Goal: Task Accomplishment & Management: Complete application form

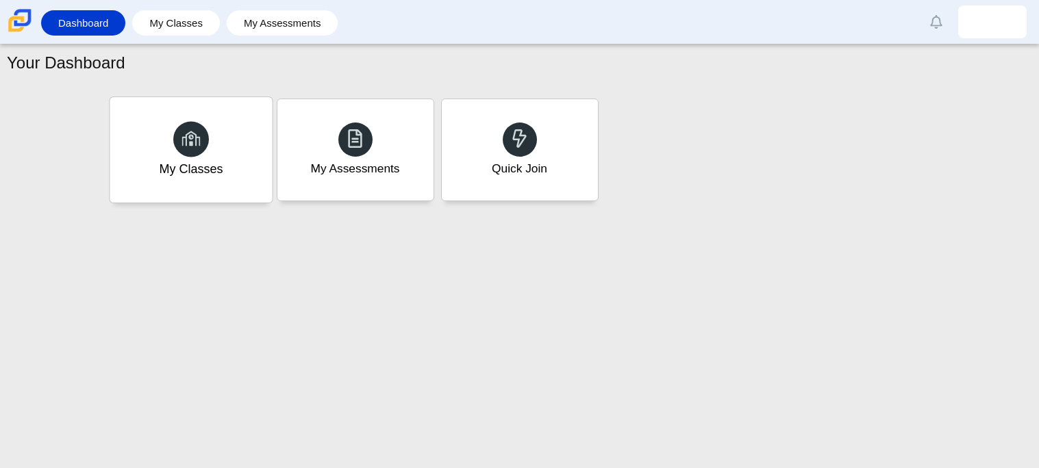
click at [227, 169] on div "My Classes" at bounding box center [191, 149] width 162 height 105
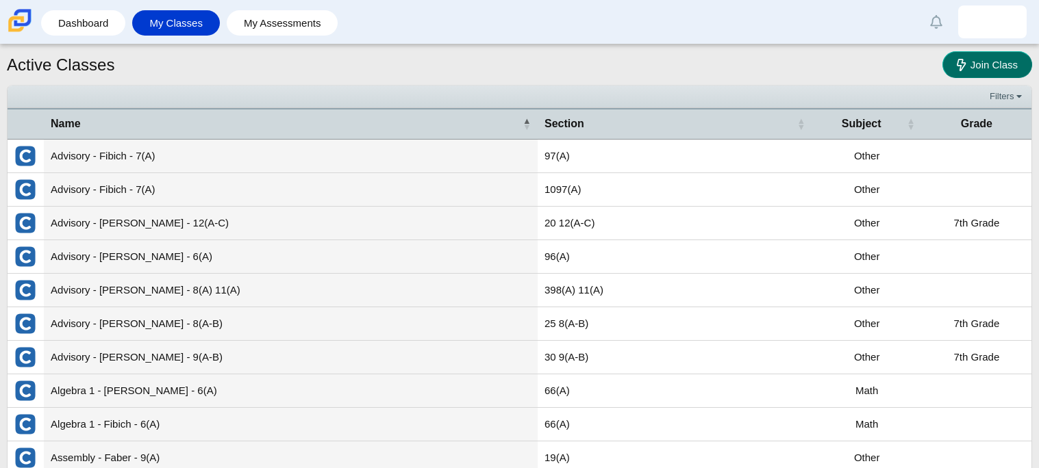
click at [953, 56] on link "Join Class" at bounding box center [987, 64] width 90 height 27
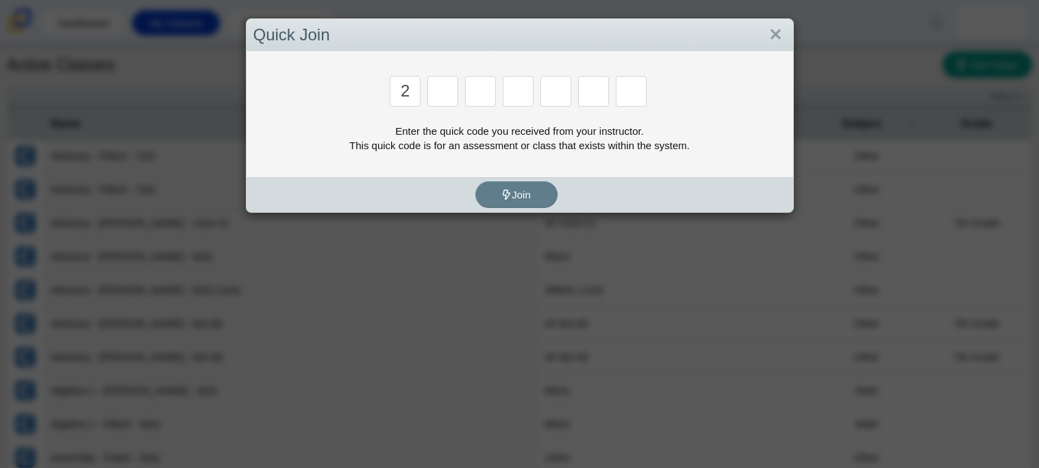
type input "2"
type input "c"
type input "u"
type input "p"
type input "s"
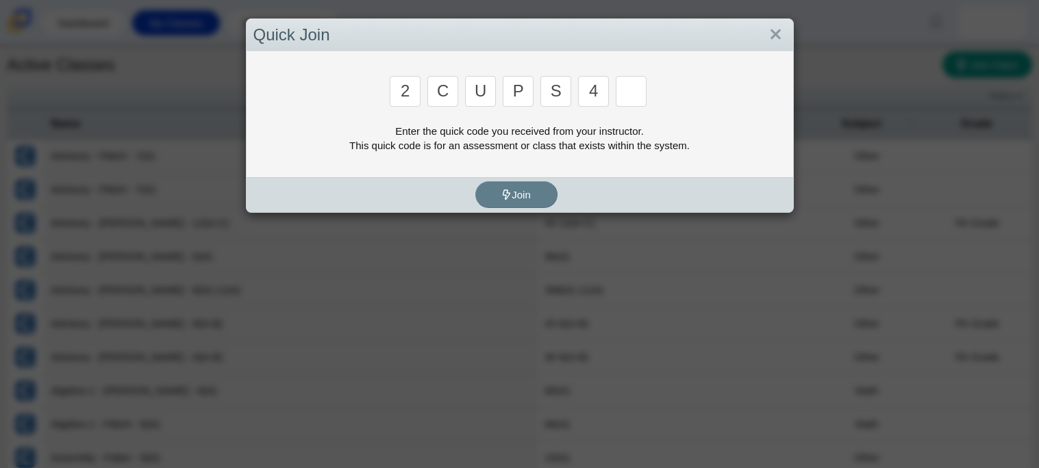
type input "4"
type input "a"
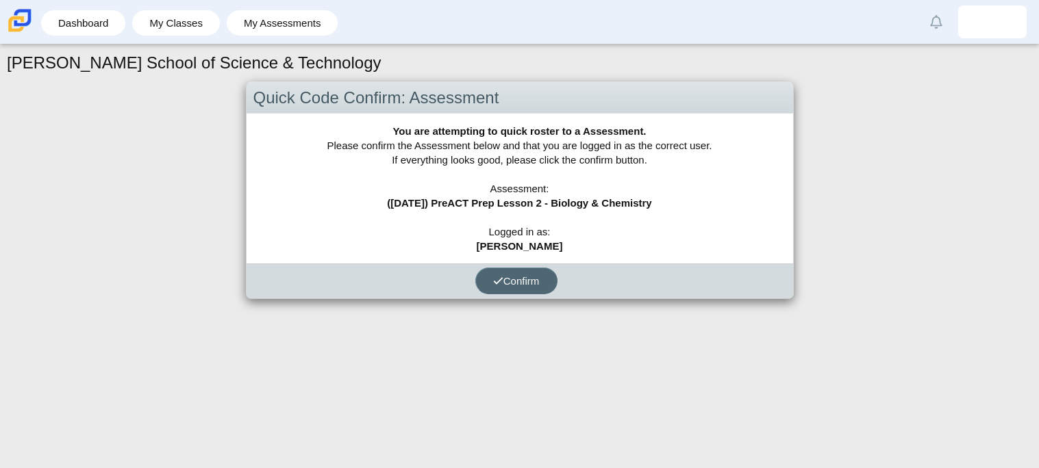
click at [529, 279] on span "Confirm" at bounding box center [516, 281] width 47 height 12
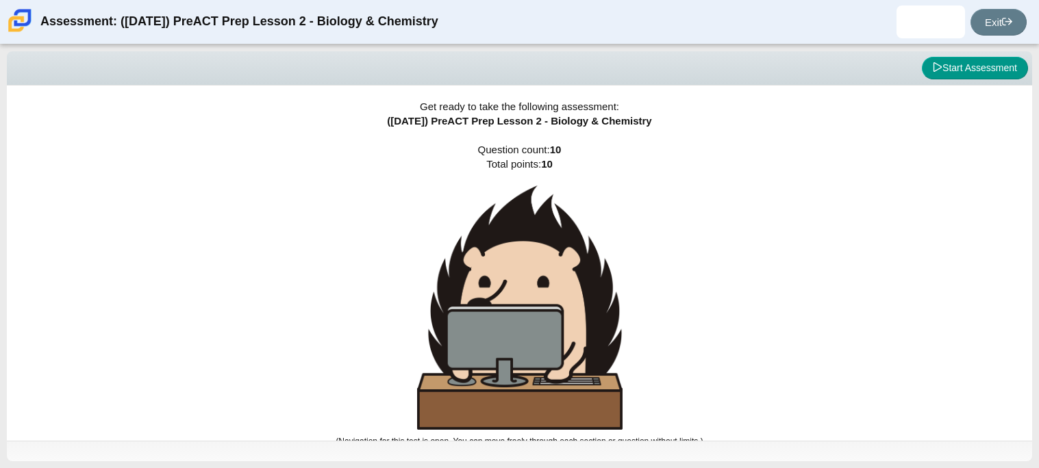
scroll to position [8, 0]
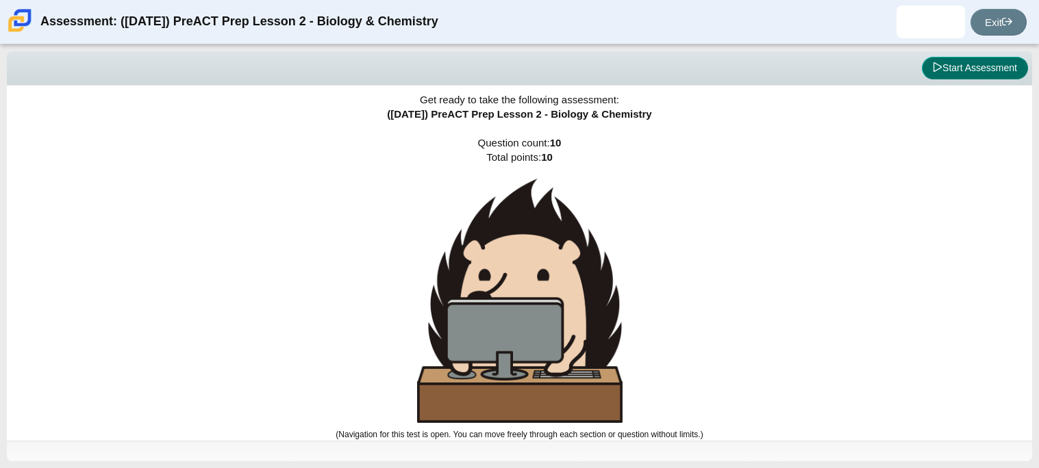
click at [925, 63] on button "Start Assessment" at bounding box center [975, 68] width 106 height 23
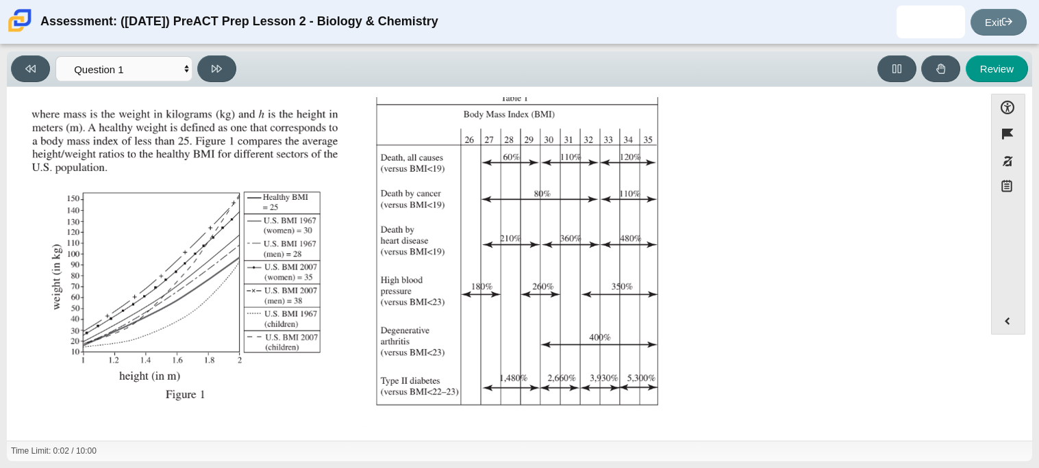
scroll to position [291, 0]
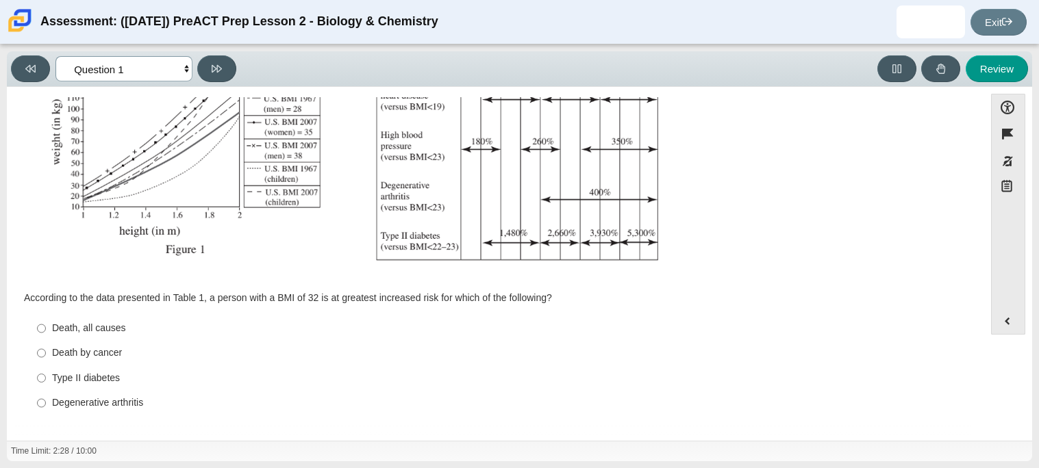
click at [155, 69] on select "Questions Question 1 Question 2 Question 3 Question 4 Question 5 Question 6 Que…" at bounding box center [123, 68] width 137 height 25
click at [55, 56] on select "Questions Question 1 Question 2 Question 3 Question 4 Question 5 Question 6 Que…" at bounding box center [123, 68] width 137 height 25
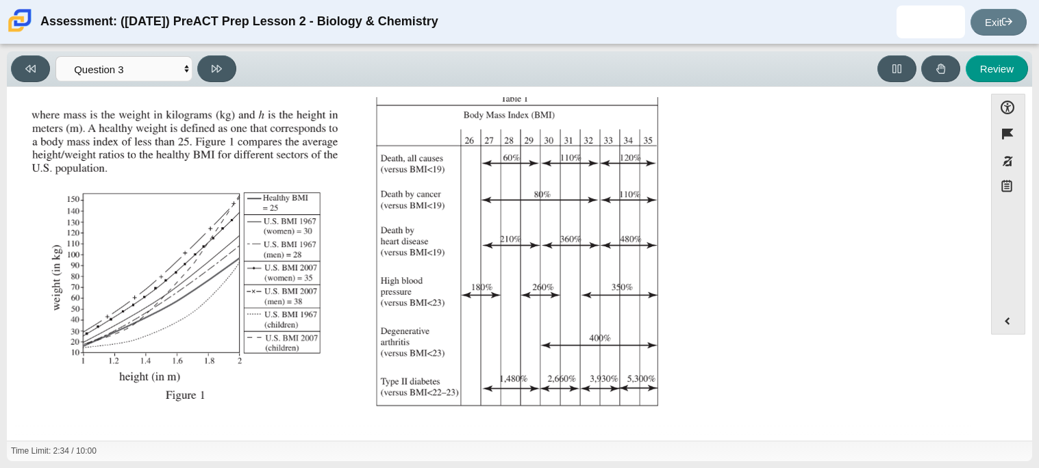
scroll to position [305, 0]
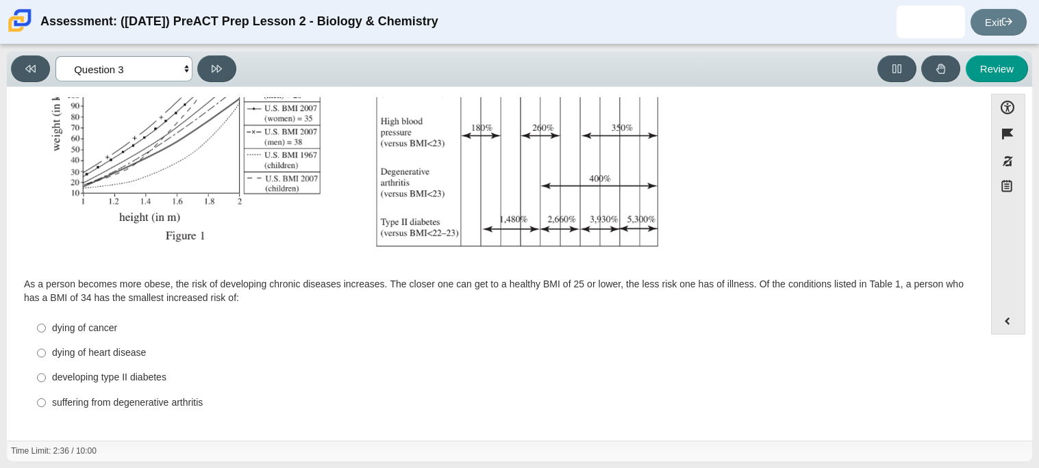
click at [140, 80] on select "Questions Question 1 Question 2 Question 3 Question 4 Question 5 Question 6 Que…" at bounding box center [123, 68] width 137 height 25
click at [55, 56] on select "Questions Question 1 Question 2 Question 3 Question 4 Question 5 Question 6 Que…" at bounding box center [123, 68] width 137 height 25
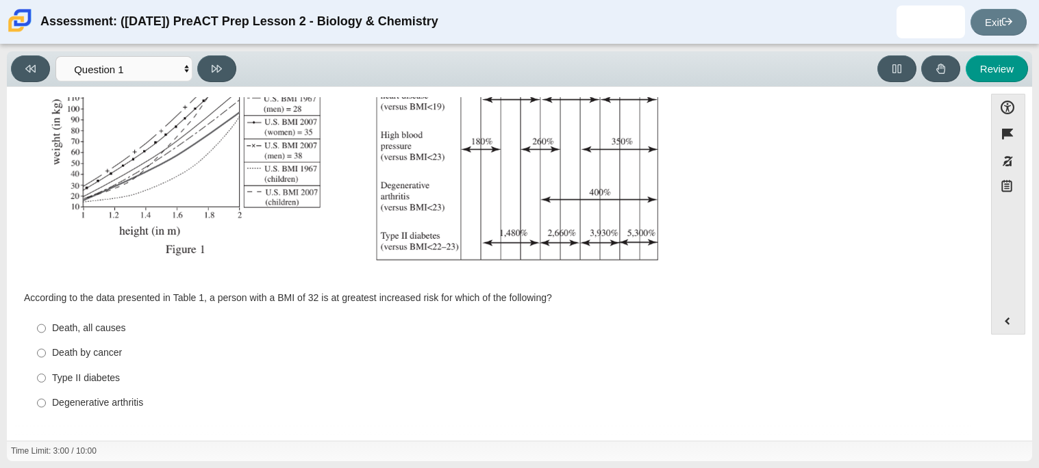
scroll to position [290, 0]
click at [219, 69] on icon at bounding box center [217, 69] width 10 height 8
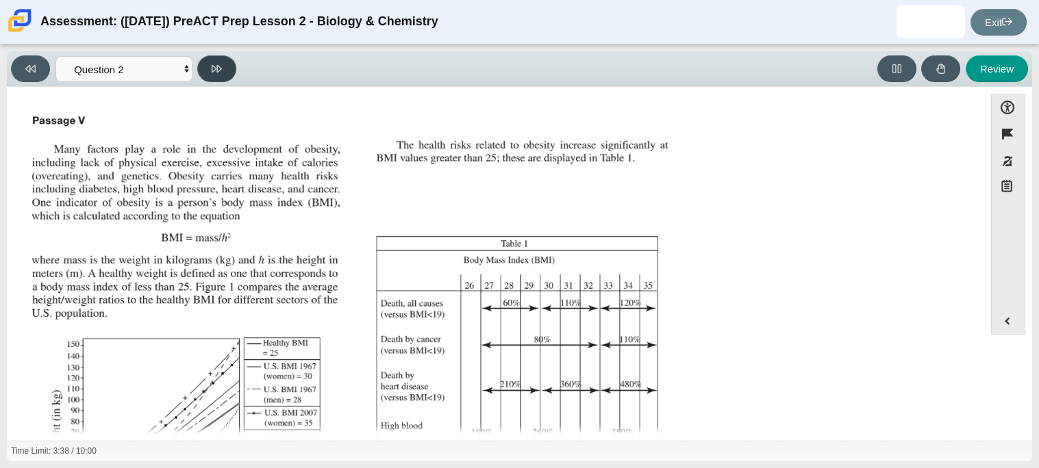
click at [219, 69] on icon at bounding box center [217, 69] width 10 height 8
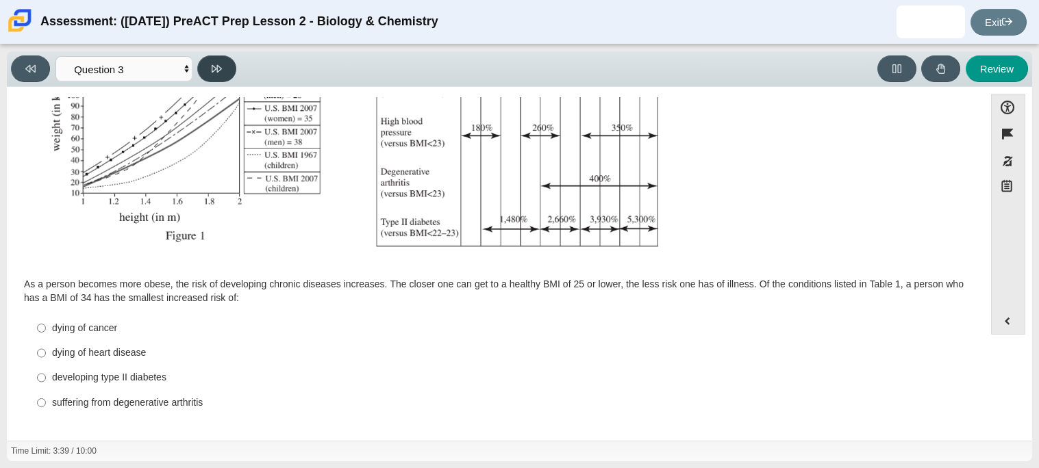
click at [219, 69] on icon at bounding box center [217, 69] width 10 height 8
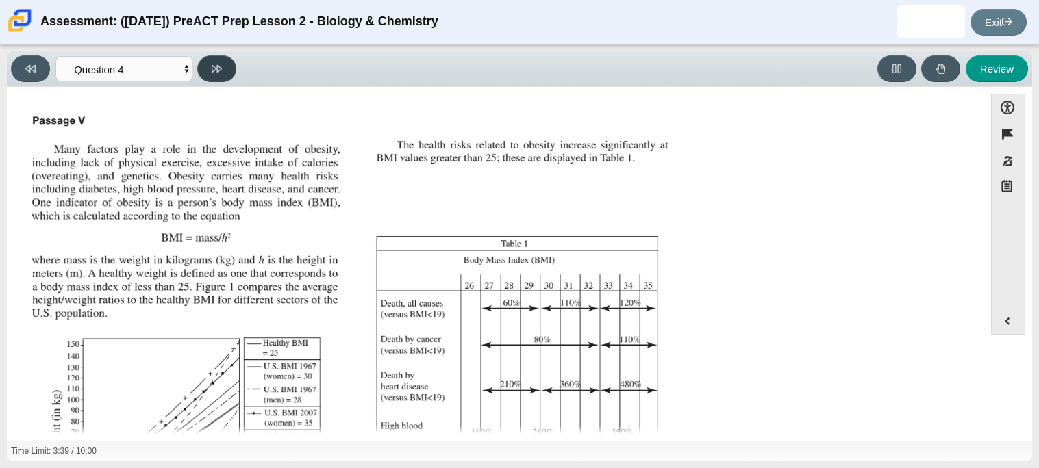
click at [219, 69] on icon at bounding box center [217, 69] width 10 height 8
select select "c6558c8b-086a-4b4c-b582-9428309971ba"
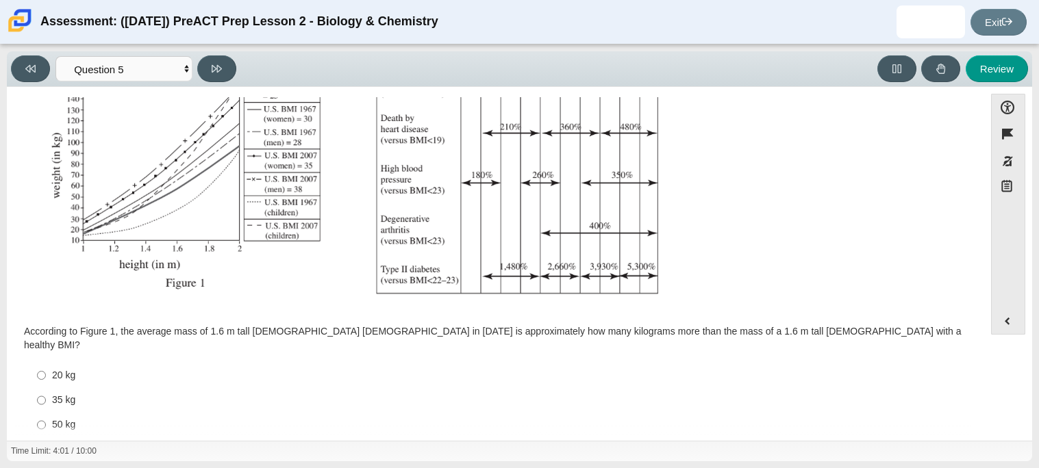
scroll to position [257, 0]
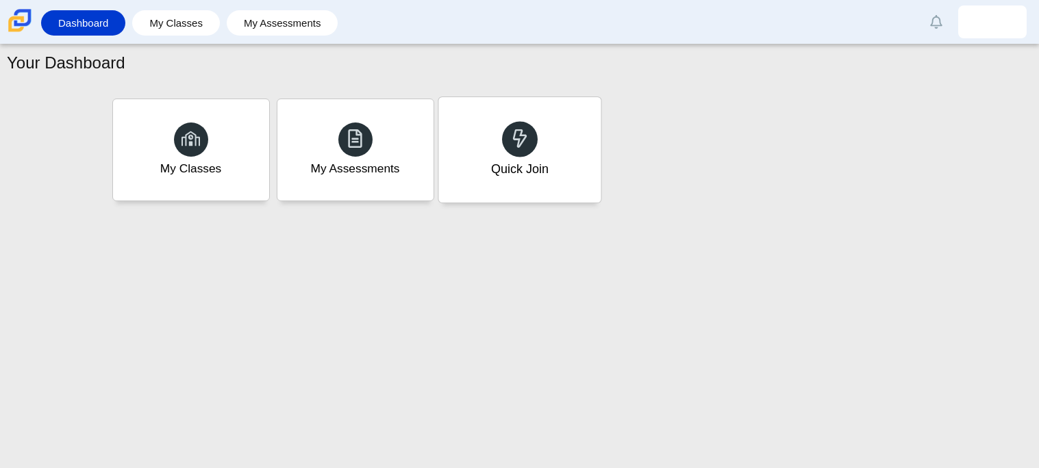
click at [477, 173] on div "Quick Join" at bounding box center [519, 149] width 162 height 105
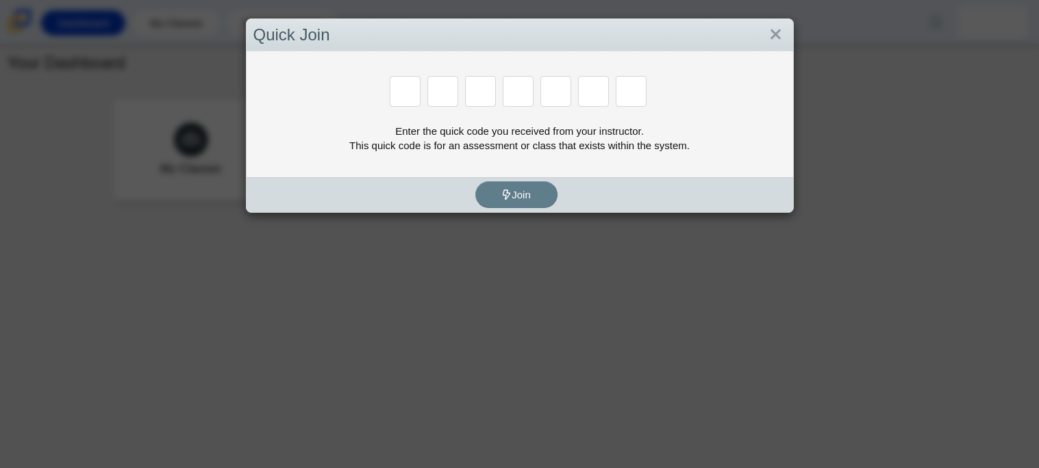
paste input "H"
type input "H"
type input "C"
type input "D"
type input "G"
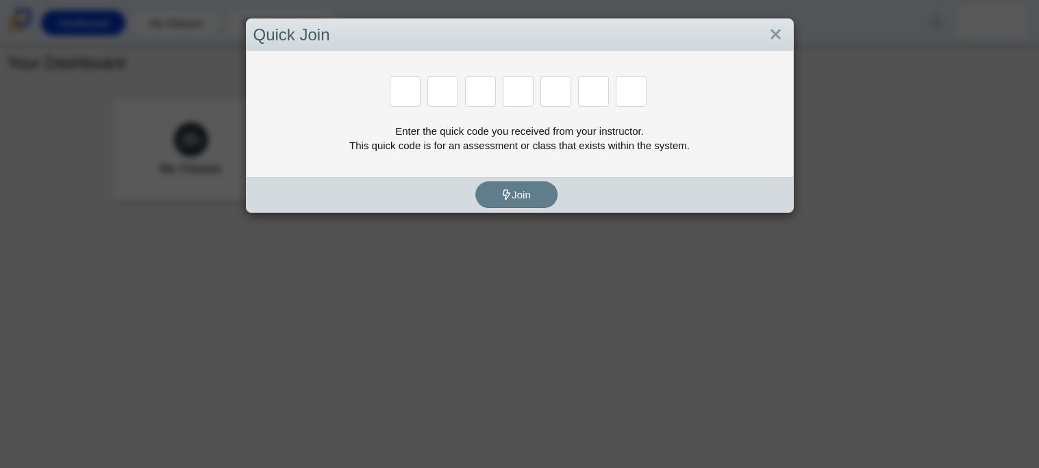
type input "G"
type input "H"
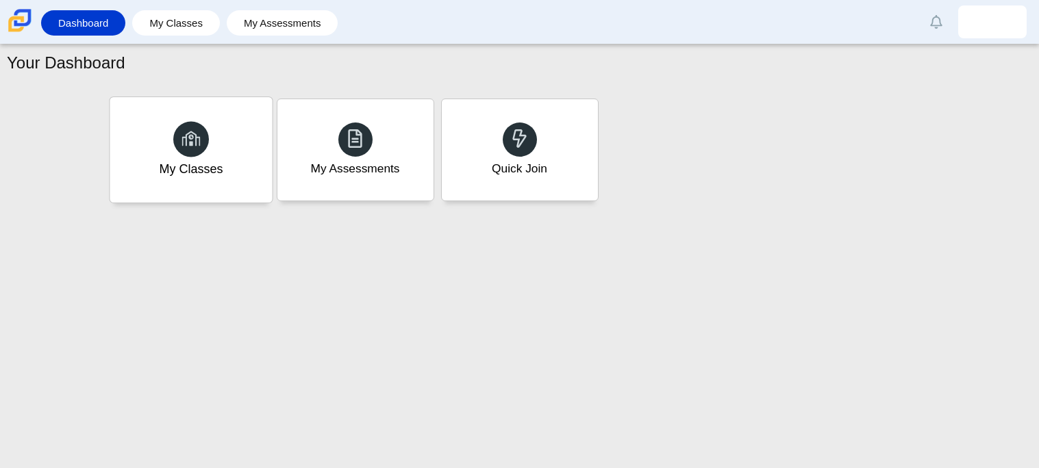
click at [187, 171] on div "My Classes" at bounding box center [191, 169] width 64 height 18
click at [334, 176] on div "My Assessments" at bounding box center [355, 169] width 92 height 18
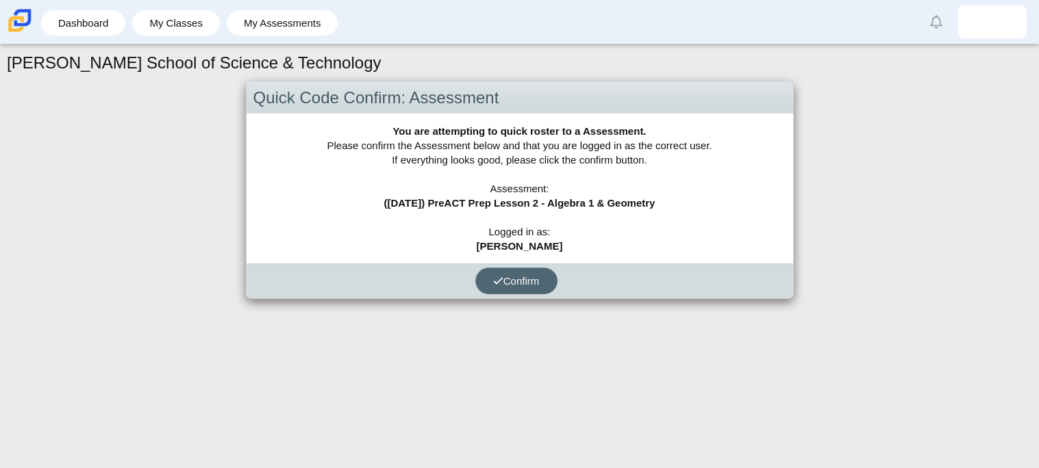
click at [505, 271] on button "Confirm" at bounding box center [516, 281] width 82 height 27
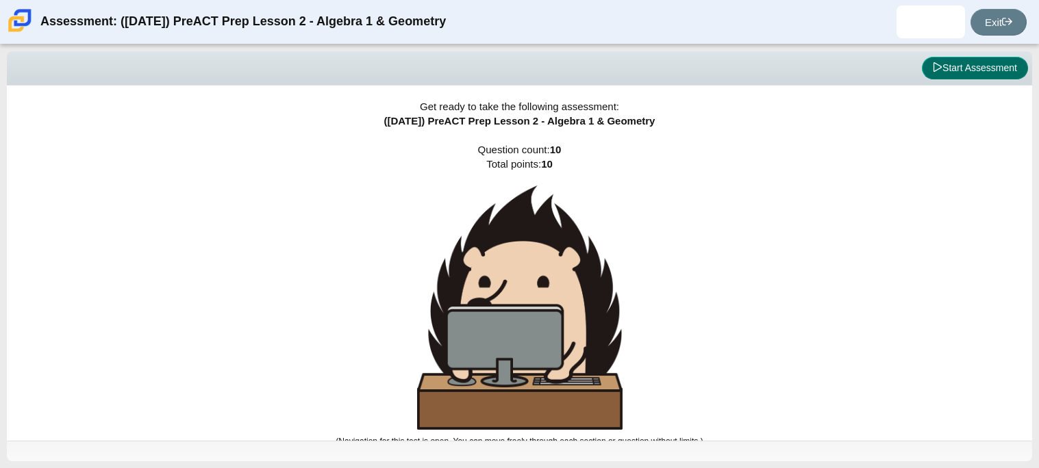
click at [933, 60] on button "Start Assessment" at bounding box center [975, 68] width 106 height 23
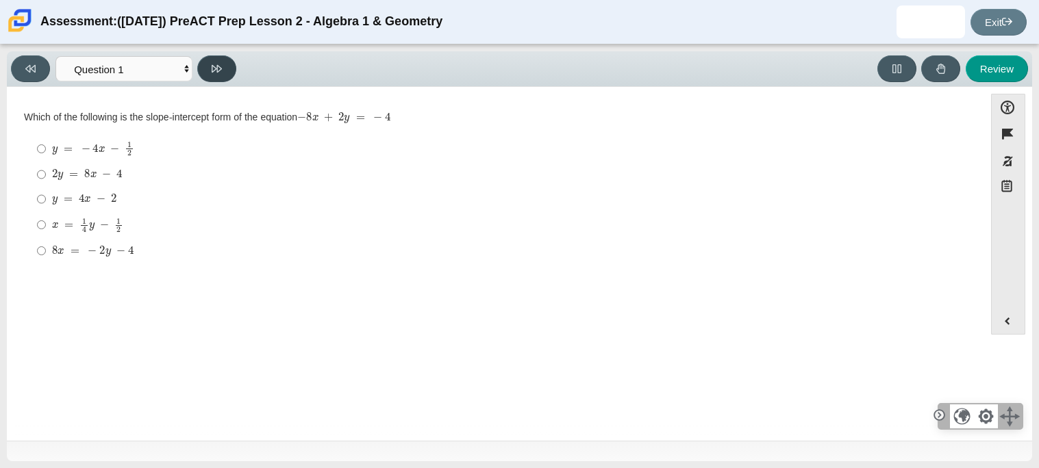
click at [203, 73] on button at bounding box center [216, 68] width 39 height 27
click at [214, 68] on icon at bounding box center [217, 69] width 10 height 10
click at [196, 69] on div "Viewing Question 3 of 10 in Pacing Mode Questions Question 1 Question 2 Questio…" at bounding box center [126, 68] width 231 height 27
click at [213, 75] on button at bounding box center [216, 68] width 39 height 27
select select "89427bb7-e313-4f00-988f-8b8255897029"
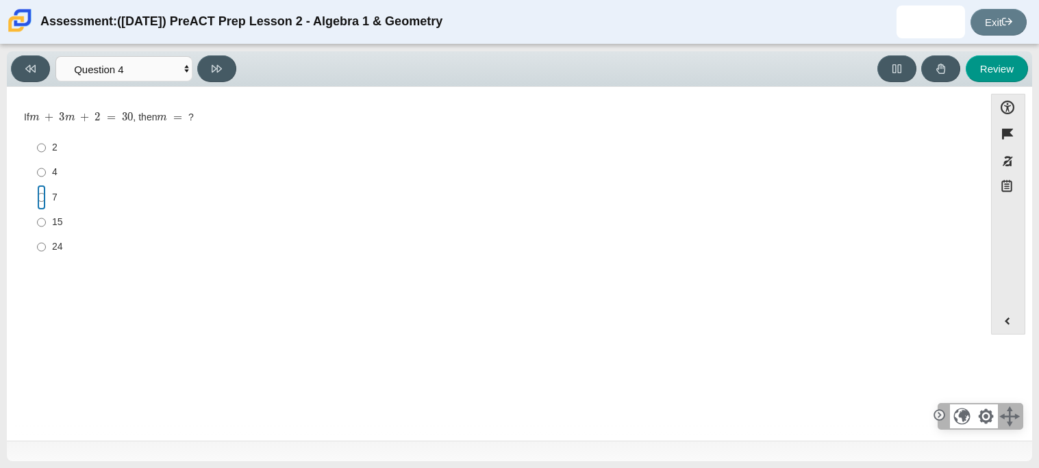
click at [43, 192] on input "7 7" at bounding box center [41, 197] width 9 height 25
radio input "true"
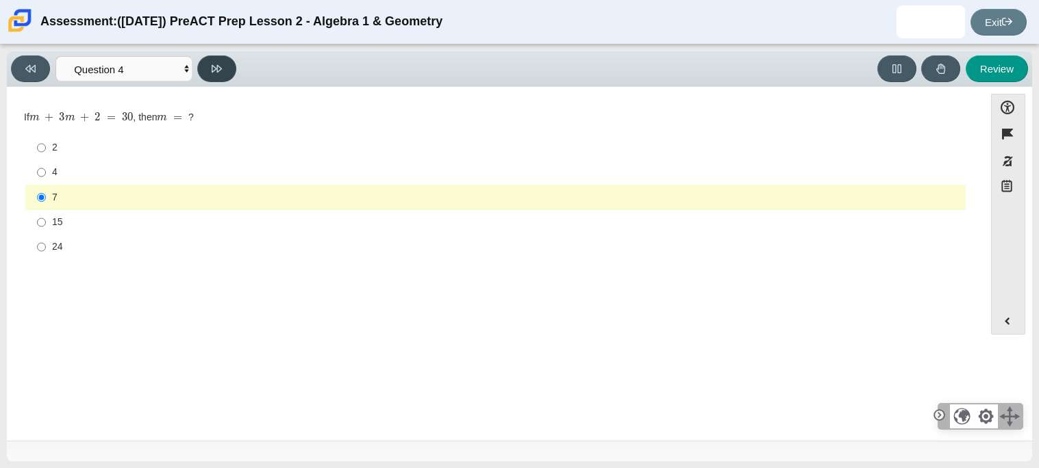
click at [227, 75] on button at bounding box center [216, 68] width 39 height 27
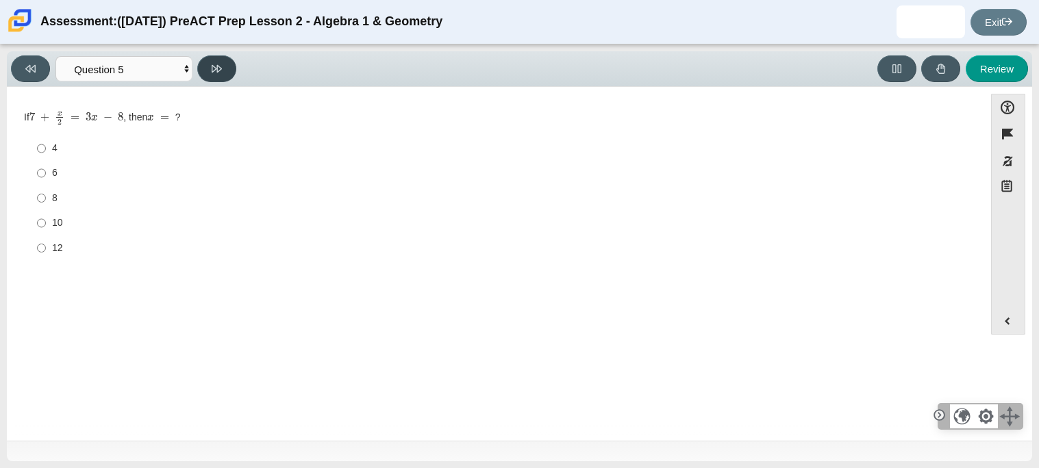
click at [214, 67] on icon at bounding box center [217, 69] width 10 height 10
select select "210571de-36a6-4d8e-a361-ceff8ef801dc"
click at [57, 234] on label "4 4" at bounding box center [496, 226] width 938 height 25
click at [46, 234] on input "4 4" at bounding box center [41, 226] width 9 height 25
radio input "true"
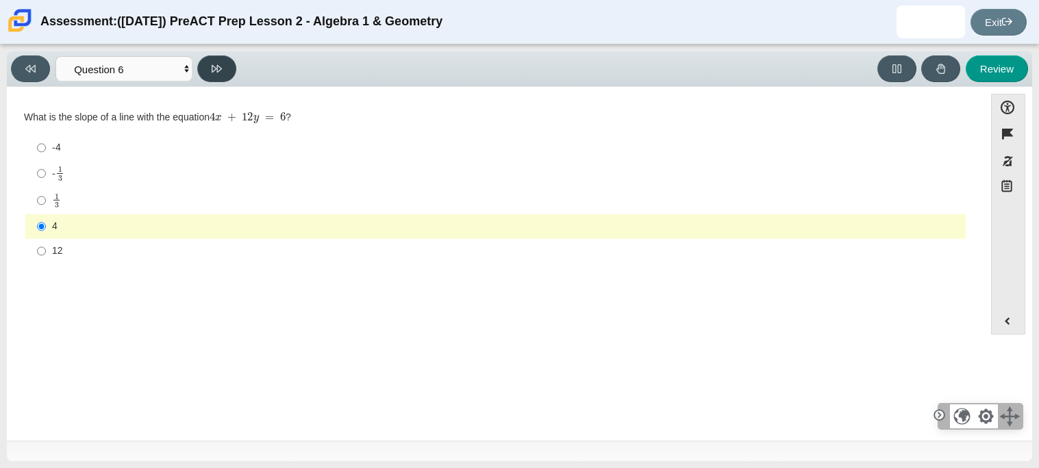
click at [216, 61] on button at bounding box center [216, 68] width 39 height 27
select select "ec95ace6-bebc-42b8-9428-40567494d4da"
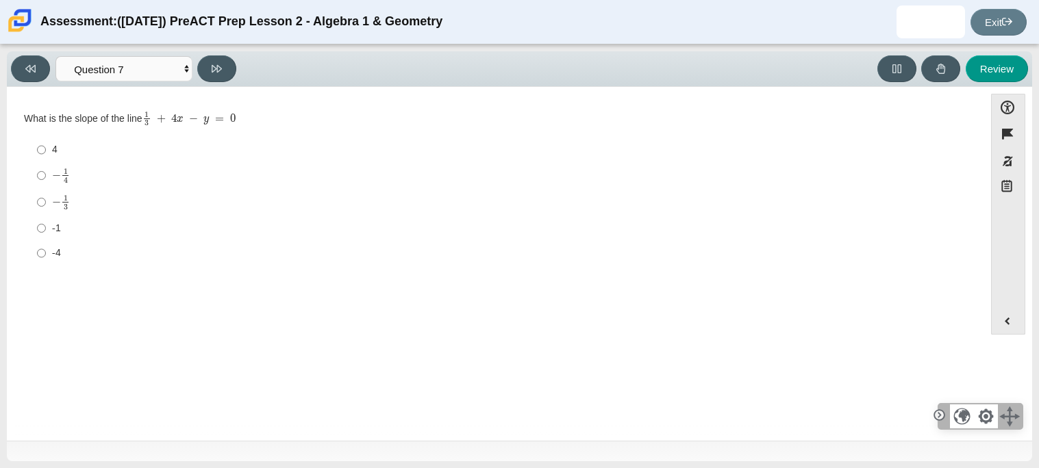
click at [60, 149] on div "4" at bounding box center [506, 150] width 908 height 14
click at [46, 149] on input "4 4" at bounding box center [41, 150] width 9 height 25
radio input "true"
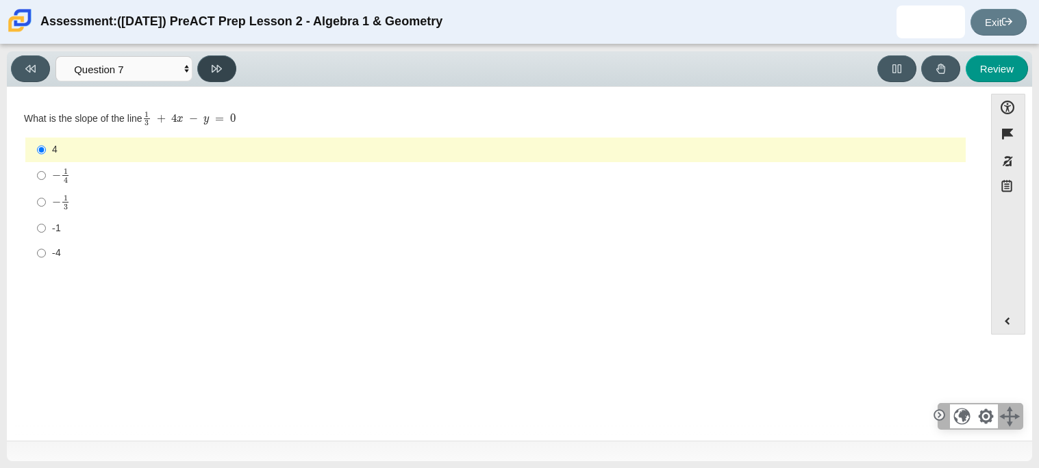
click at [232, 64] on button at bounding box center [216, 68] width 39 height 27
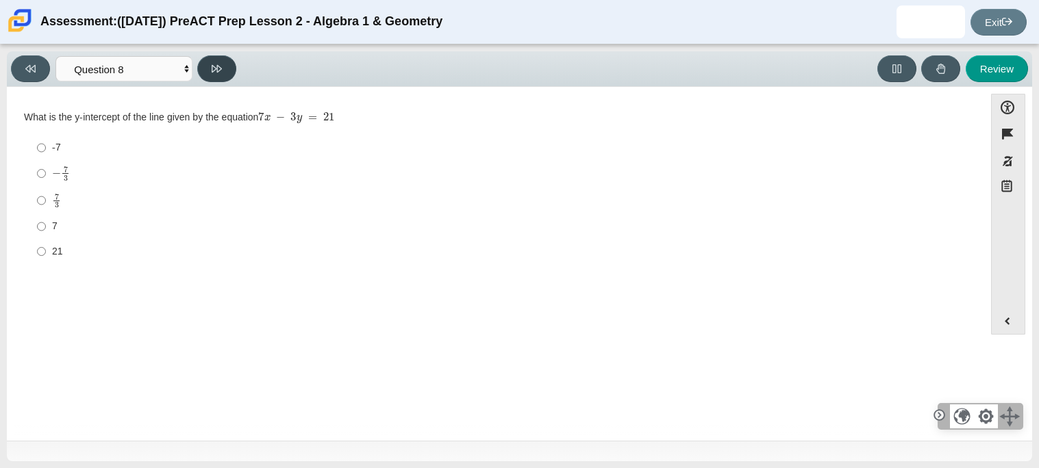
click at [217, 67] on icon at bounding box center [217, 69] width 10 height 8
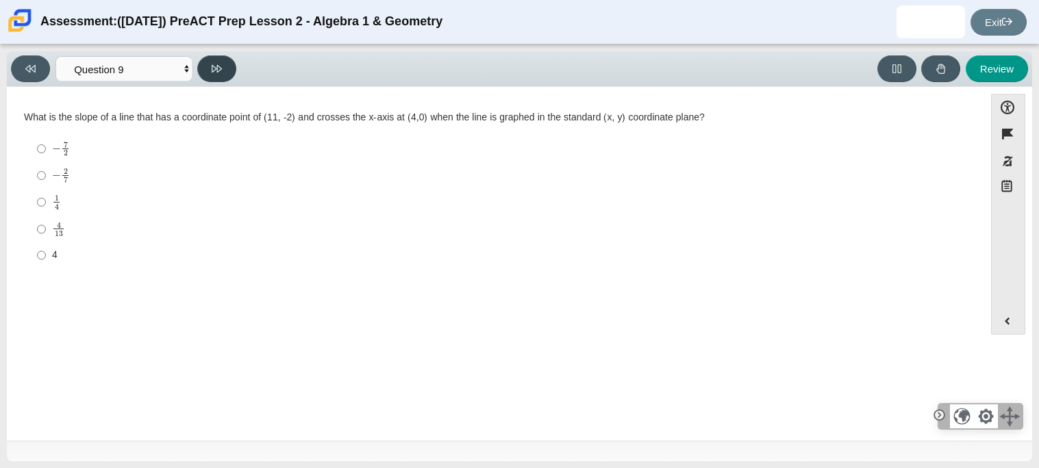
click at [217, 67] on icon at bounding box center [217, 69] width 10 height 8
select select "96b71634-eacb-4f7e-8aef-411727d9bcba"
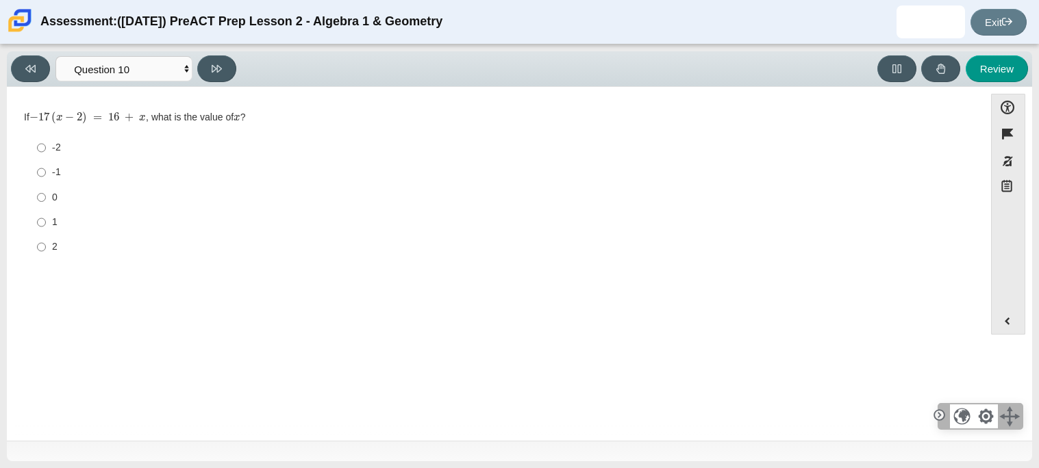
click at [70, 185] on label "0 0" at bounding box center [496, 197] width 938 height 25
click at [46, 185] on input "0 0" at bounding box center [41, 197] width 9 height 25
radio input "true"
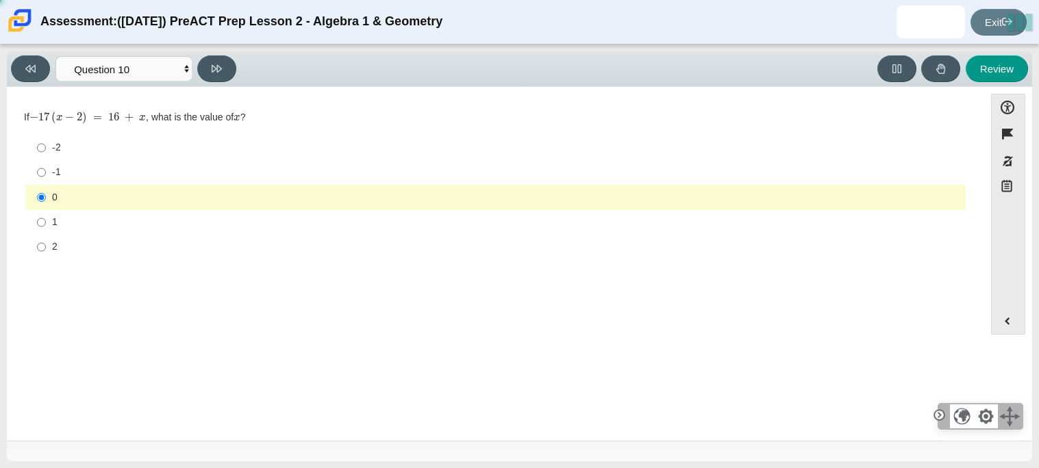
click at [60, 166] on div "-1" at bounding box center [506, 173] width 908 height 14
click at [46, 166] on input "-1 -1" at bounding box center [41, 172] width 9 height 25
radio input "true"
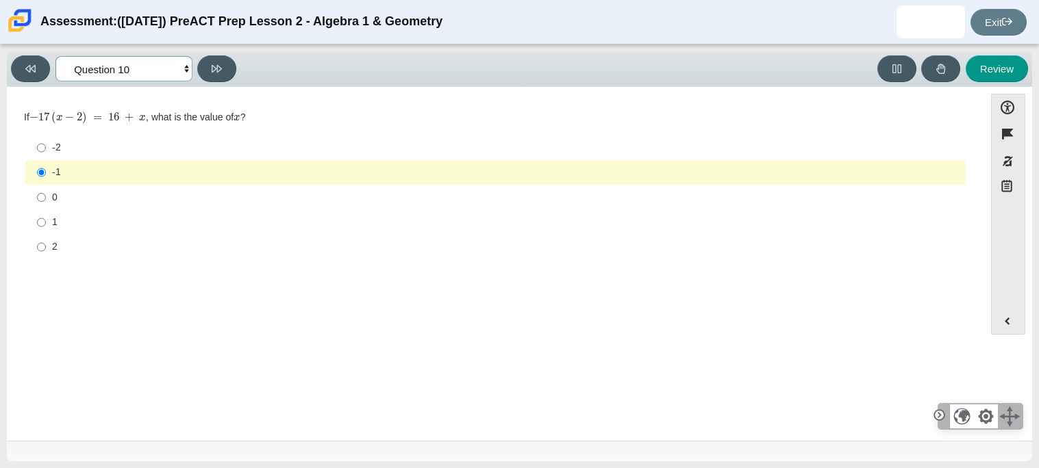
click at [93, 73] on select "Questions Question 1 Question 2 Question 3 Question 4 Question 5 Question 6 Que…" at bounding box center [123, 68] width 137 height 25
select select "bbf5d072-3e0b-44c4-9a12-6e7c9033f65b"
click at [55, 56] on select "Questions Question 1 Question 2 Question 3 Question 4 Question 5 Question 6 Que…" at bounding box center [123, 68] width 137 height 25
